Goal: Check status

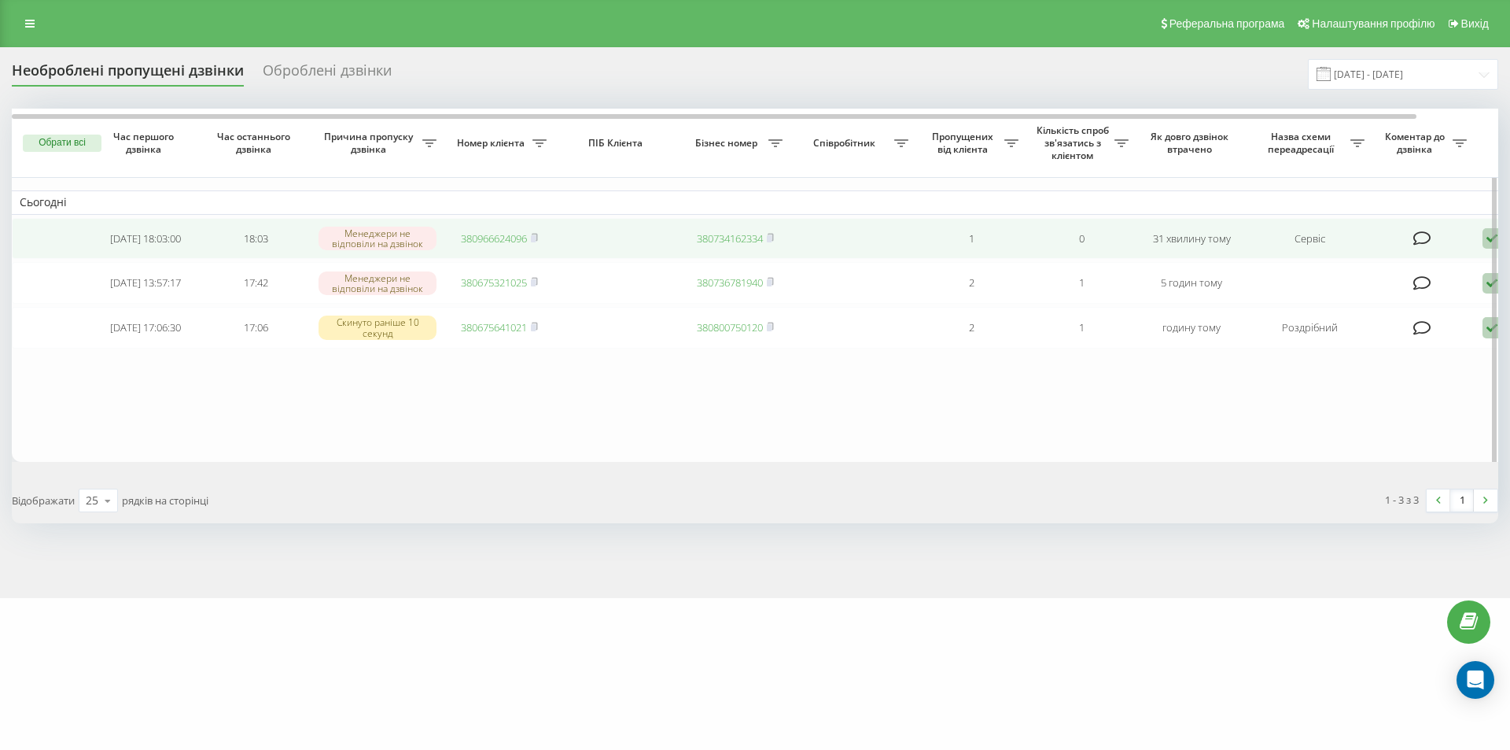
click at [496, 241] on link "380966624096" at bounding box center [494, 238] width 66 height 14
